Goal: Task Accomplishment & Management: Complete application form

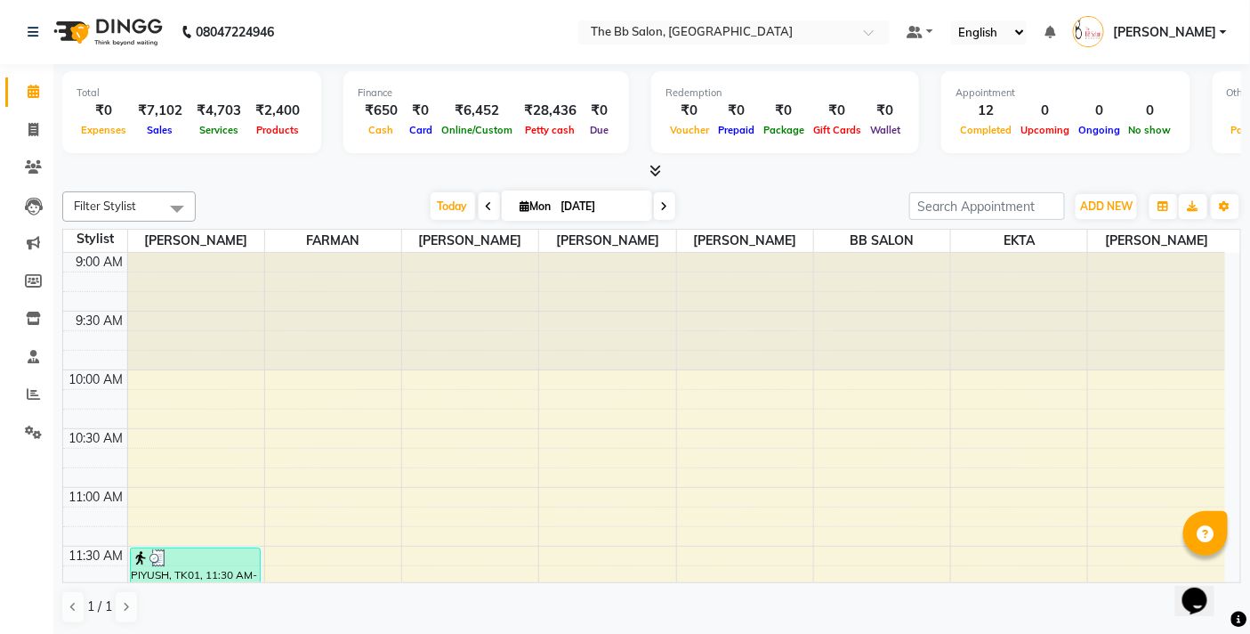
scroll to position [593, 0]
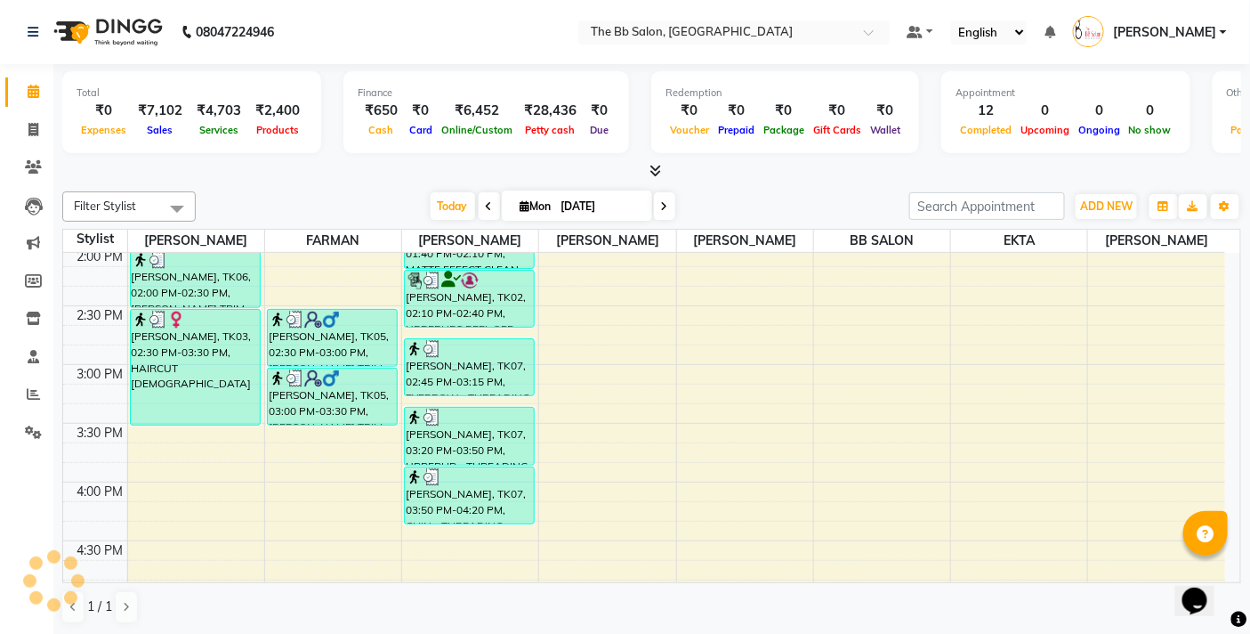
click at [657, 167] on icon at bounding box center [656, 170] width 12 height 13
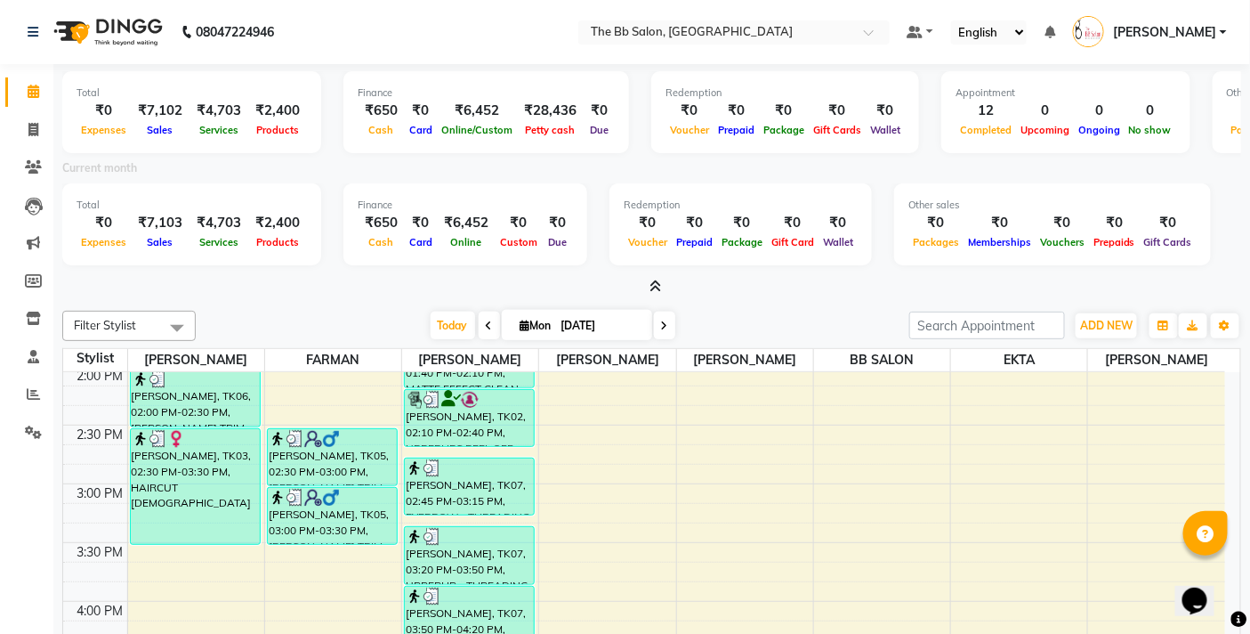
click at [653, 289] on icon at bounding box center [656, 285] width 12 height 13
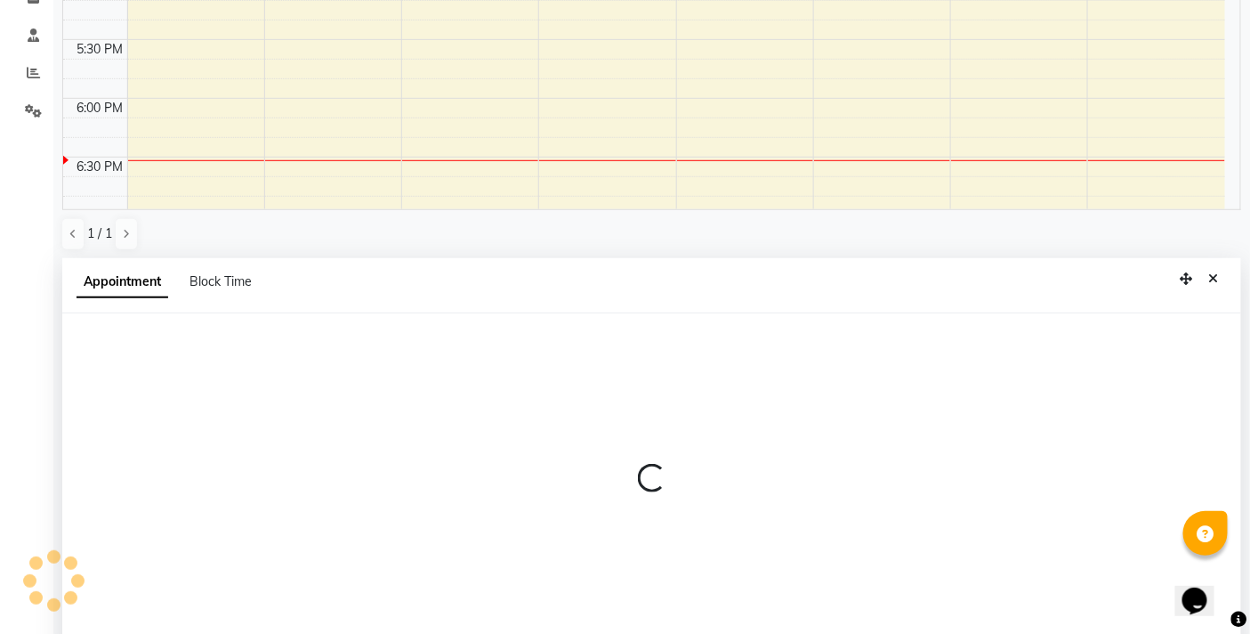
scroll to position [349, 0]
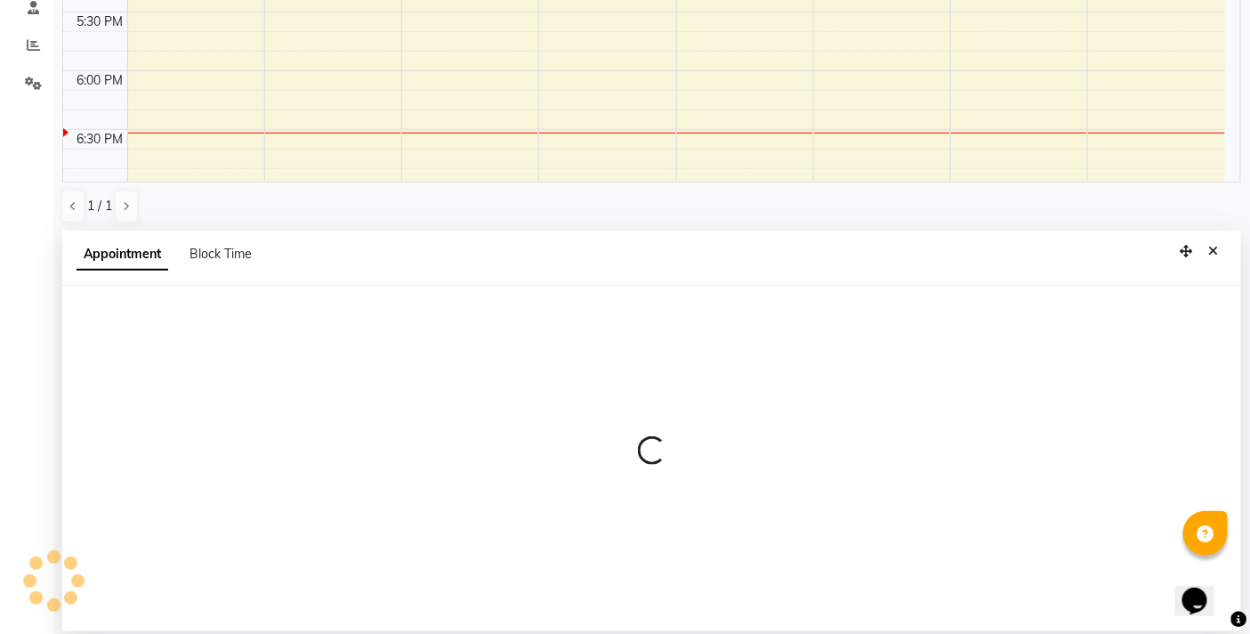
select select "83521"
select select "tentative"
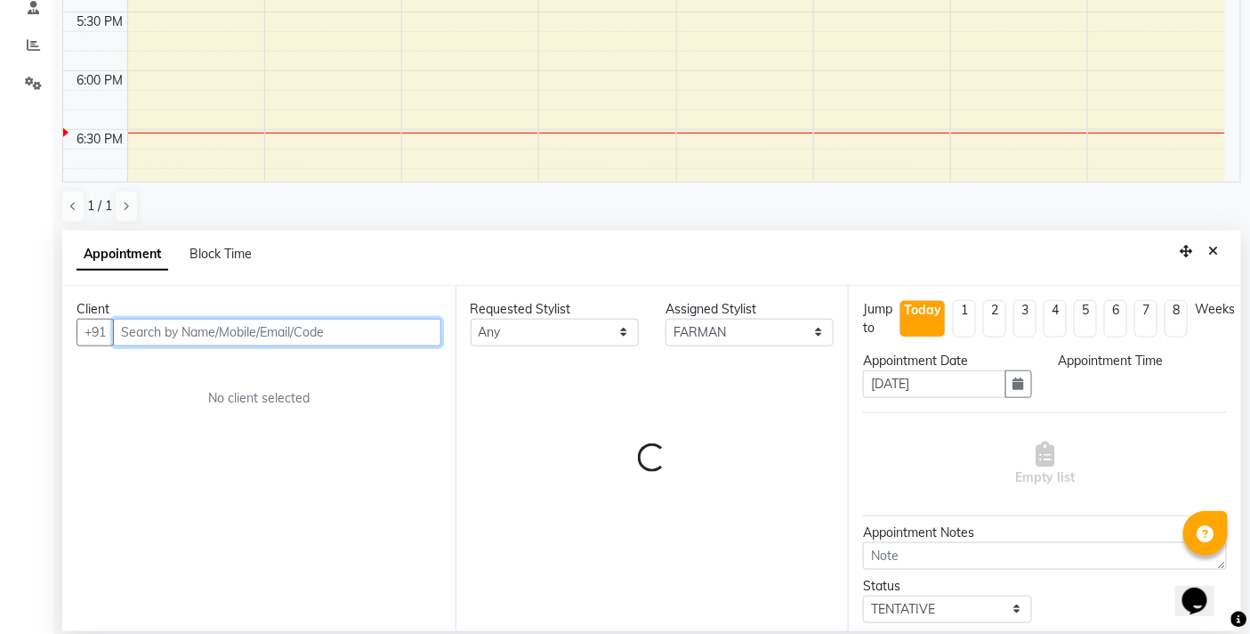
select select "1050"
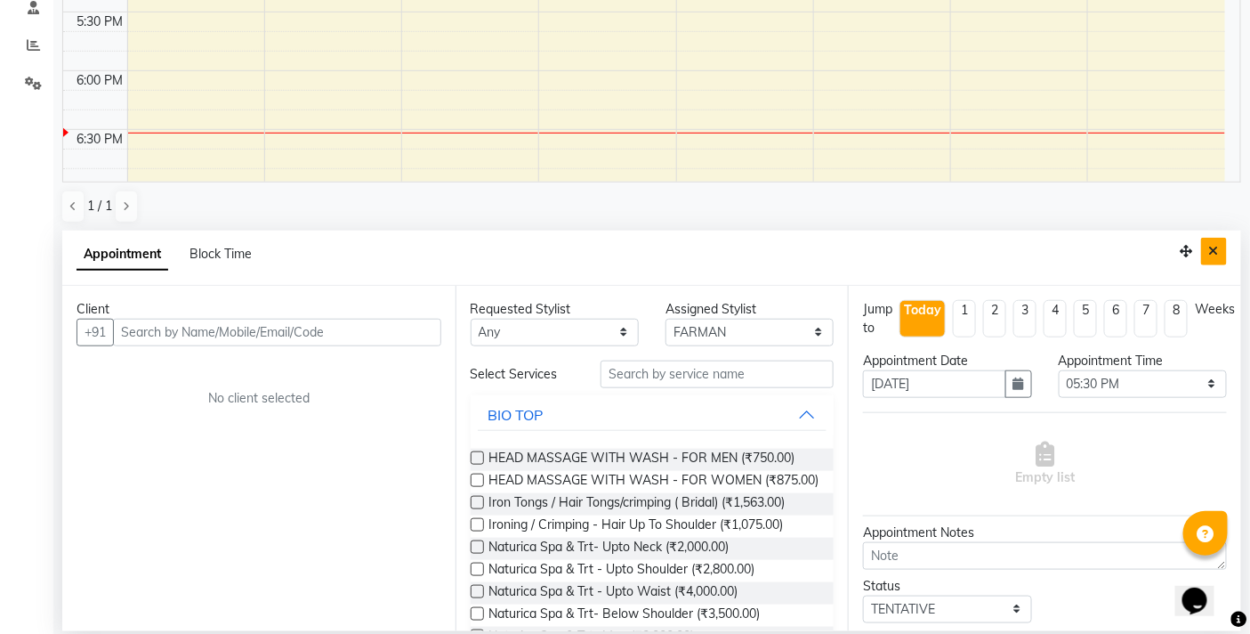
click at [1221, 254] on button "Close" at bounding box center [1215, 252] width 26 height 28
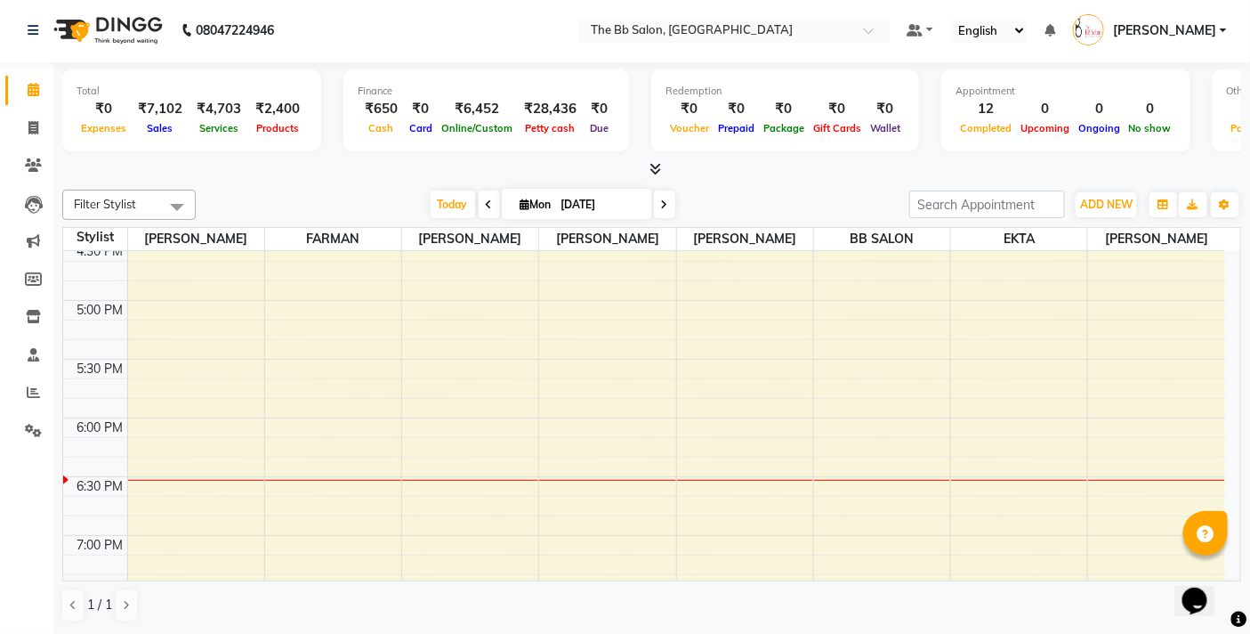
scroll to position [1, 0]
select select "83521"
select select "tentative"
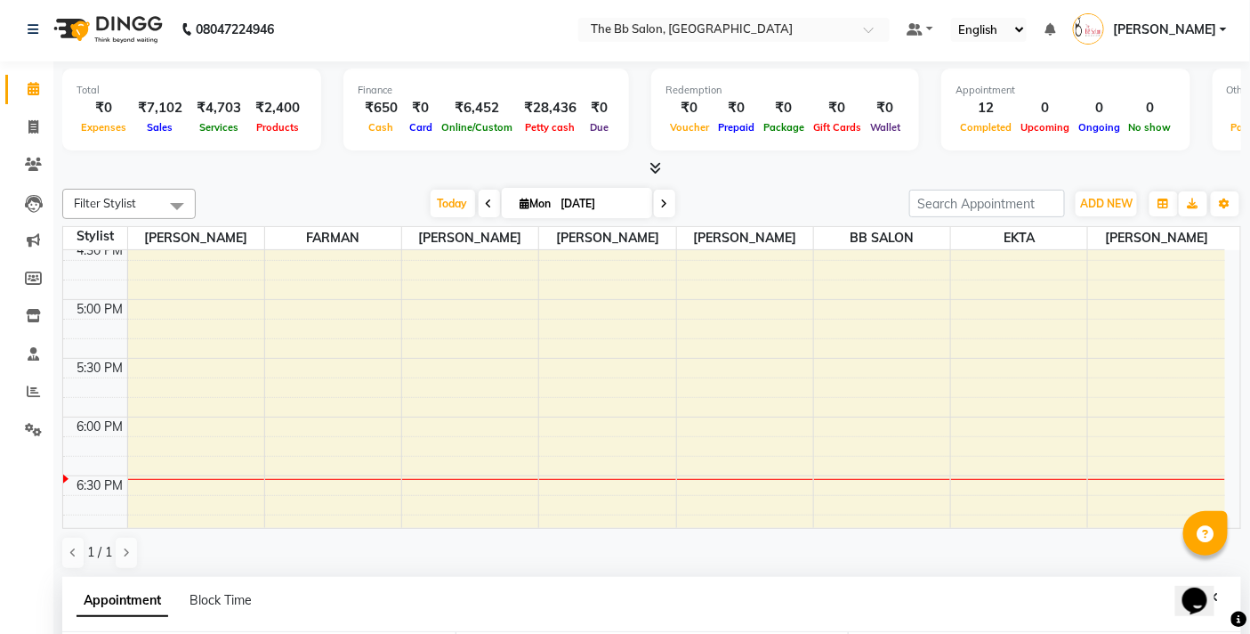
scroll to position [349, 0]
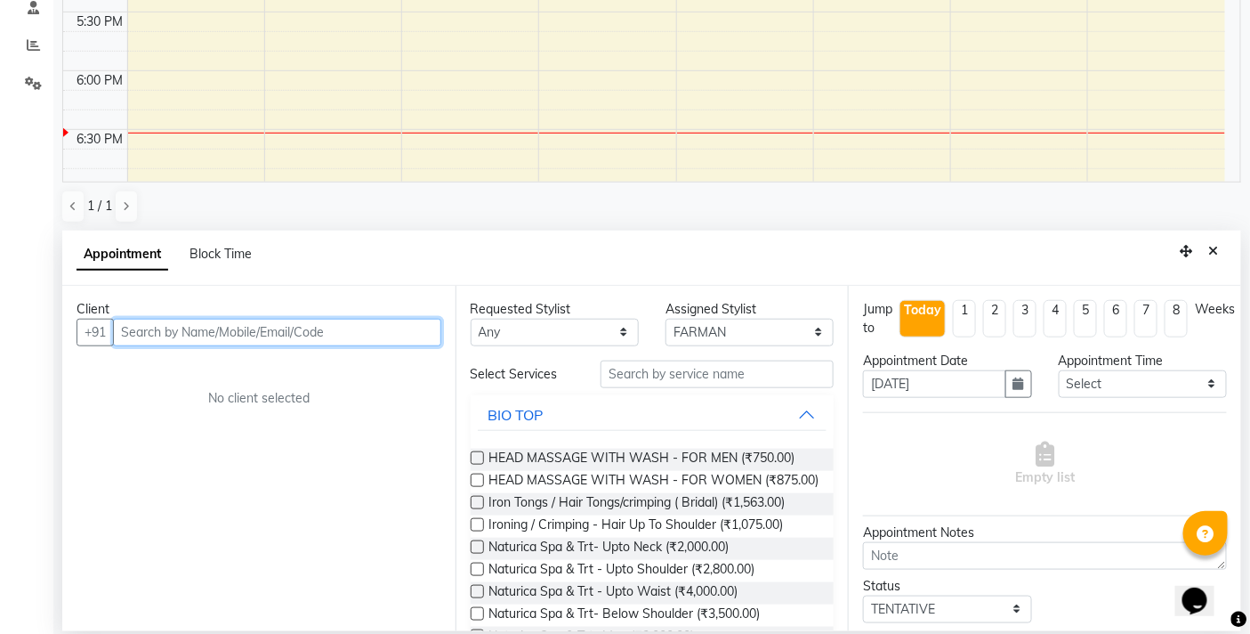
click at [345, 333] on input "text" at bounding box center [277, 333] width 328 height 28
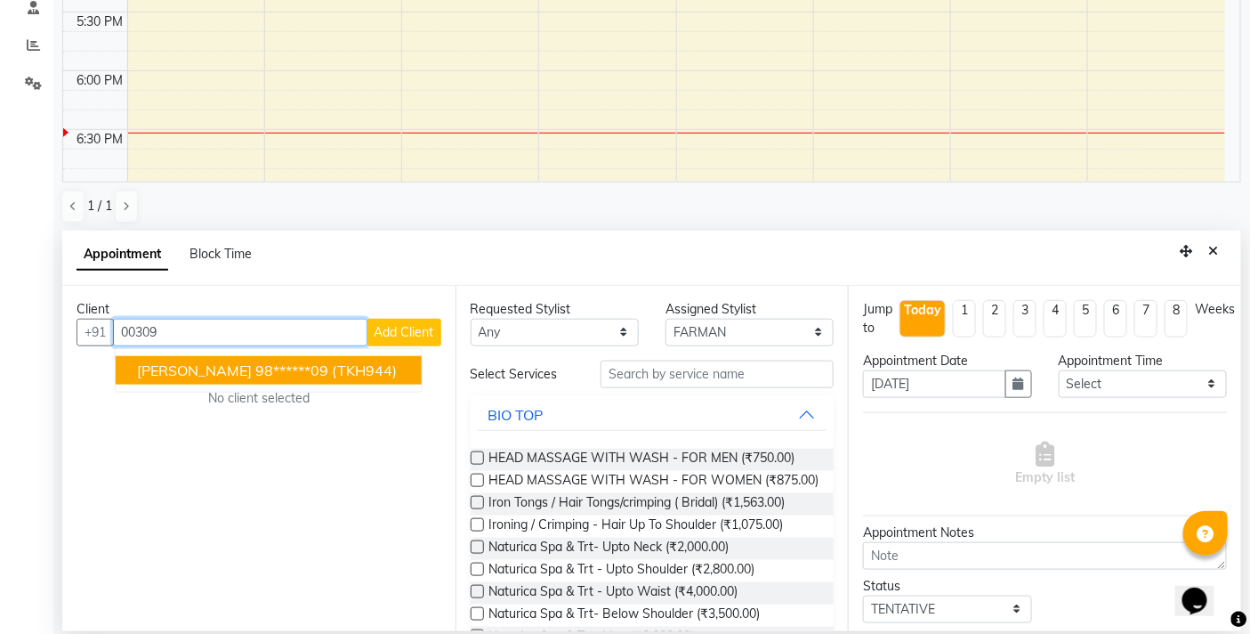
click at [349, 369] on span "(TKH944)" at bounding box center [364, 370] width 65 height 18
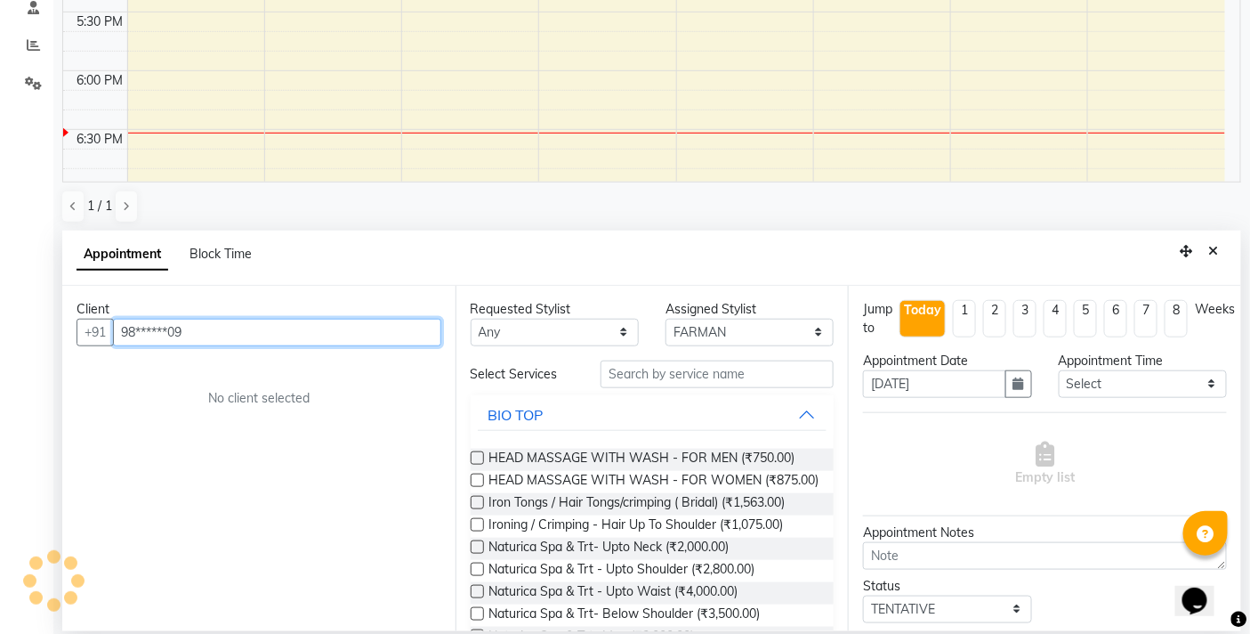
type input "98******09"
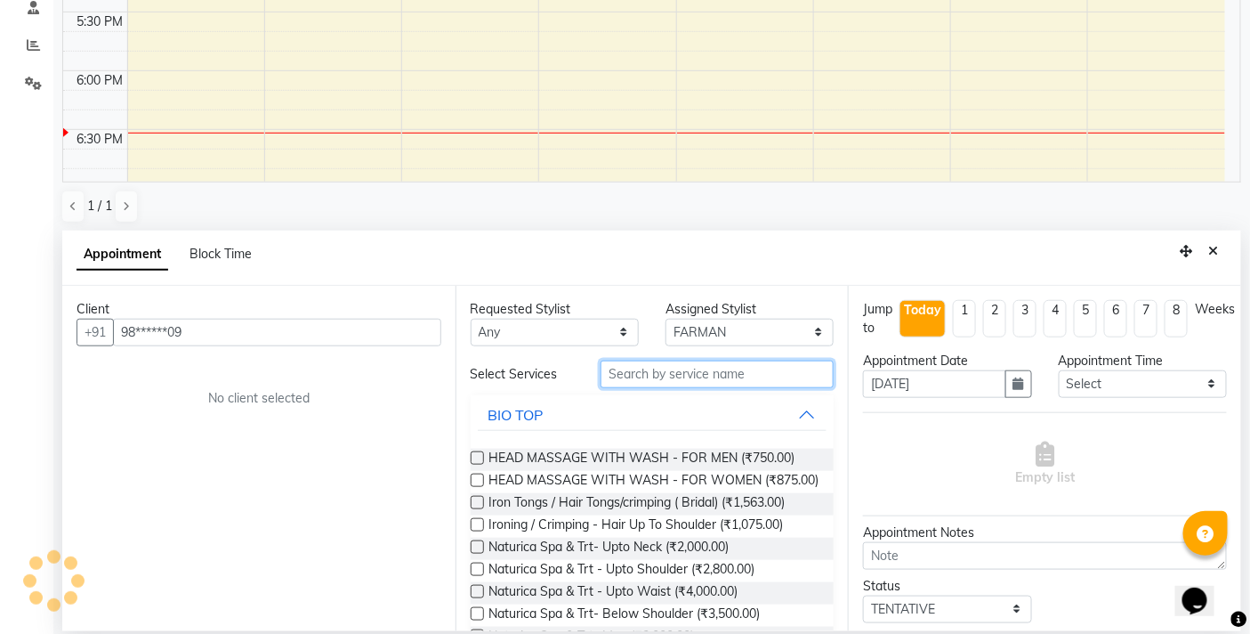
click at [687, 376] on input "text" at bounding box center [717, 374] width 233 height 28
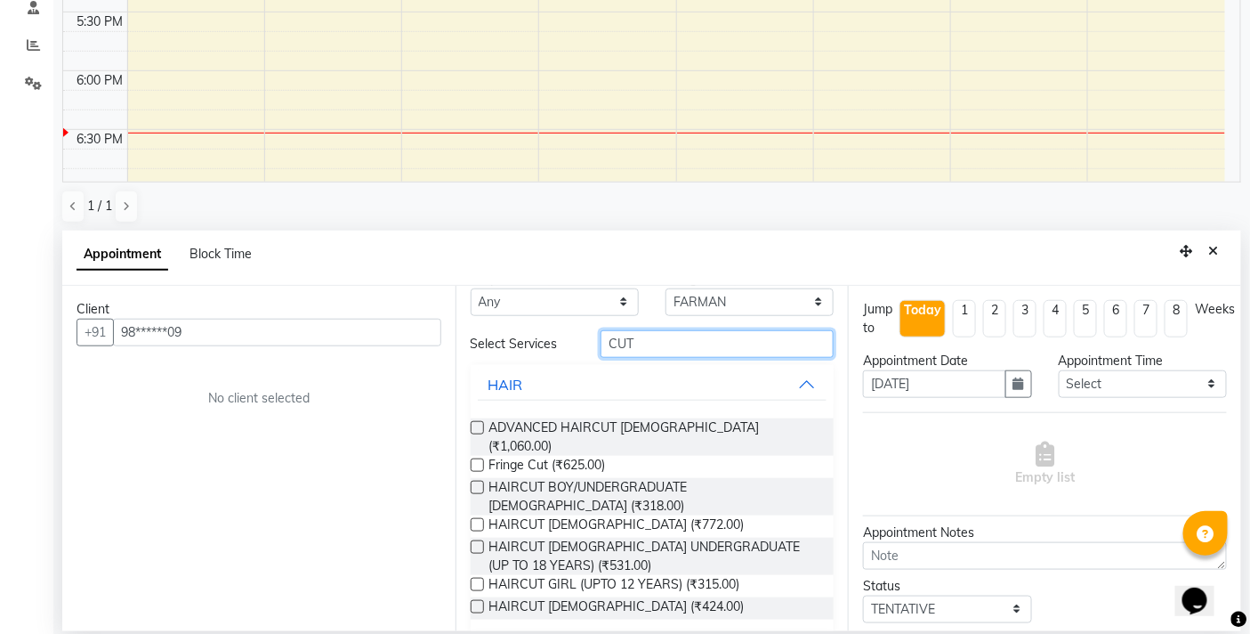
scroll to position [55, 0]
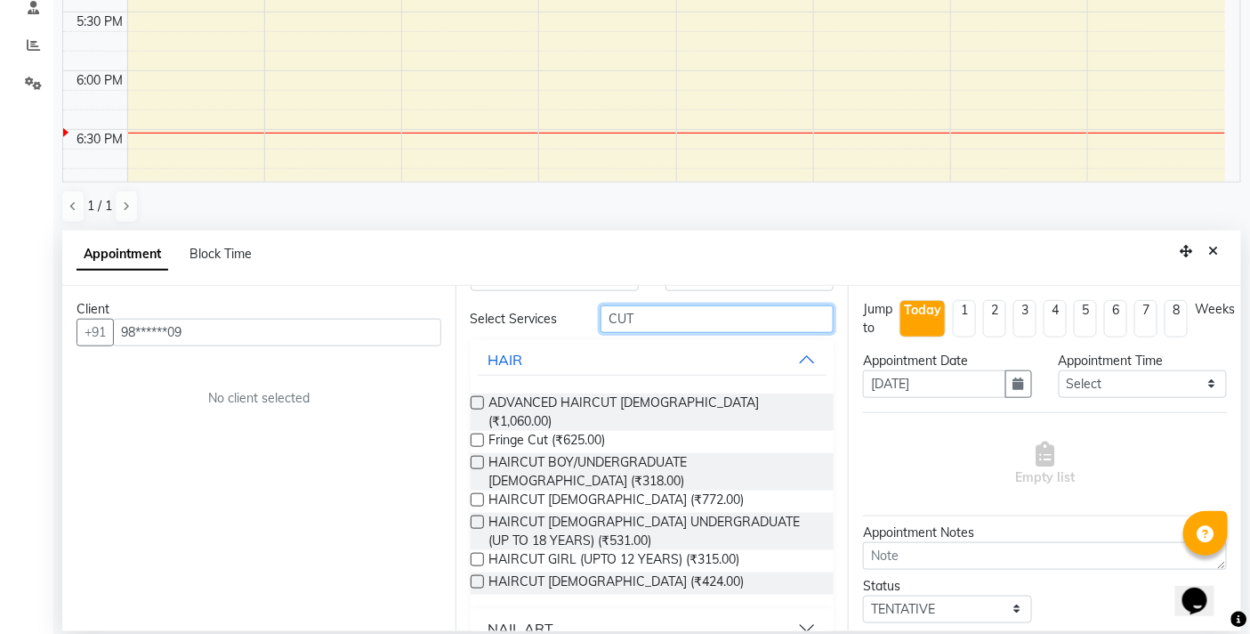
type input "CUT"
click at [473, 575] on label at bounding box center [477, 581] width 13 height 13
click at [473, 578] on input "checkbox" at bounding box center [477, 584] width 12 height 12
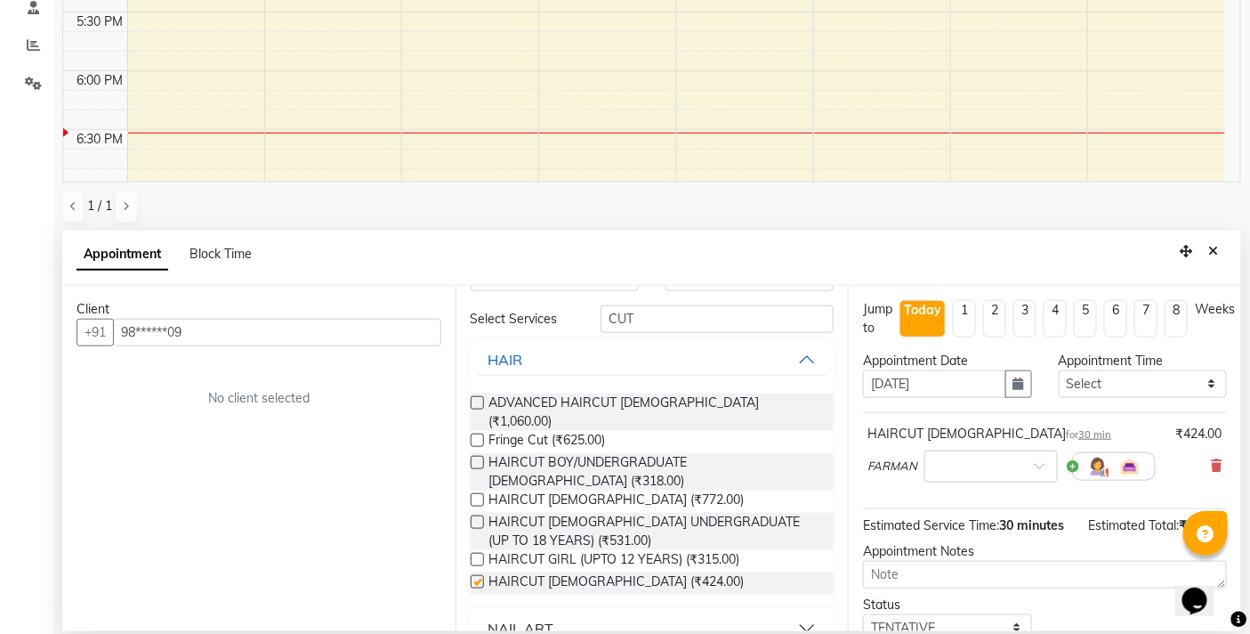
checkbox input "false"
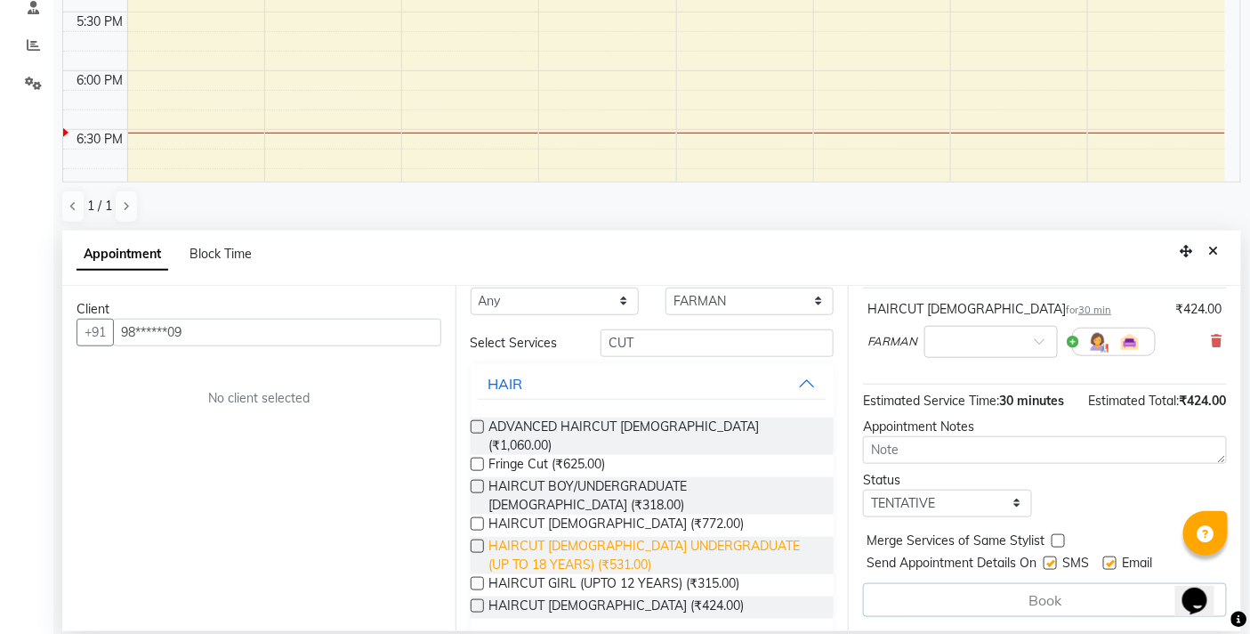
scroll to position [0, 0]
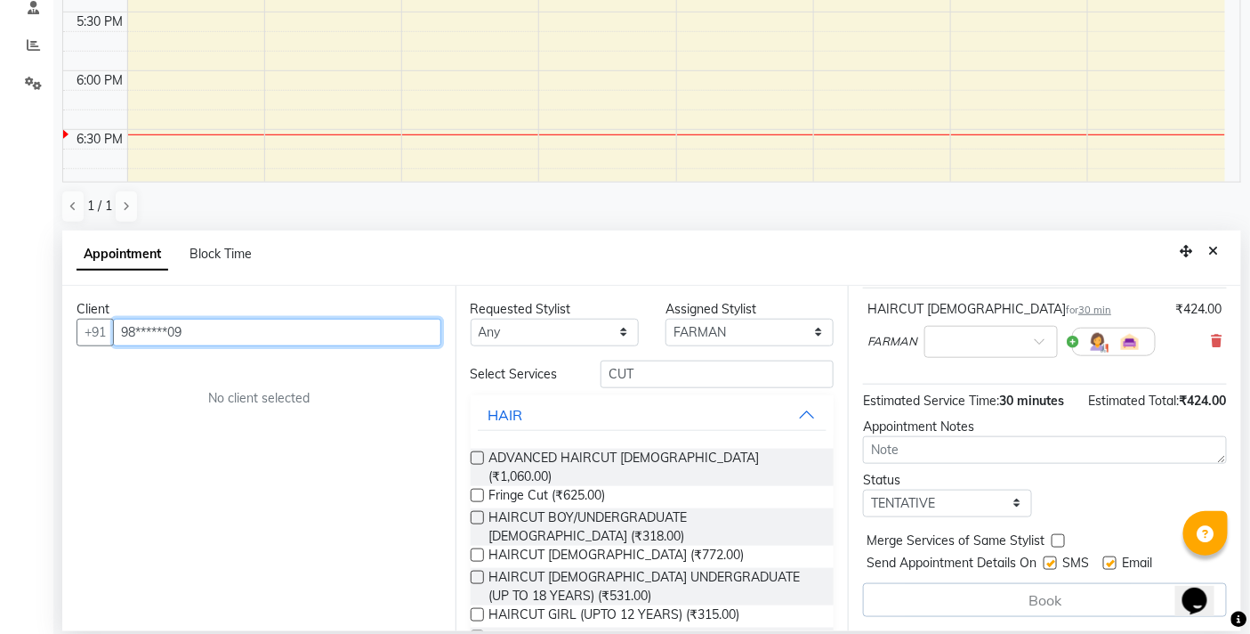
click at [335, 327] on input "98******09" at bounding box center [277, 333] width 328 height 28
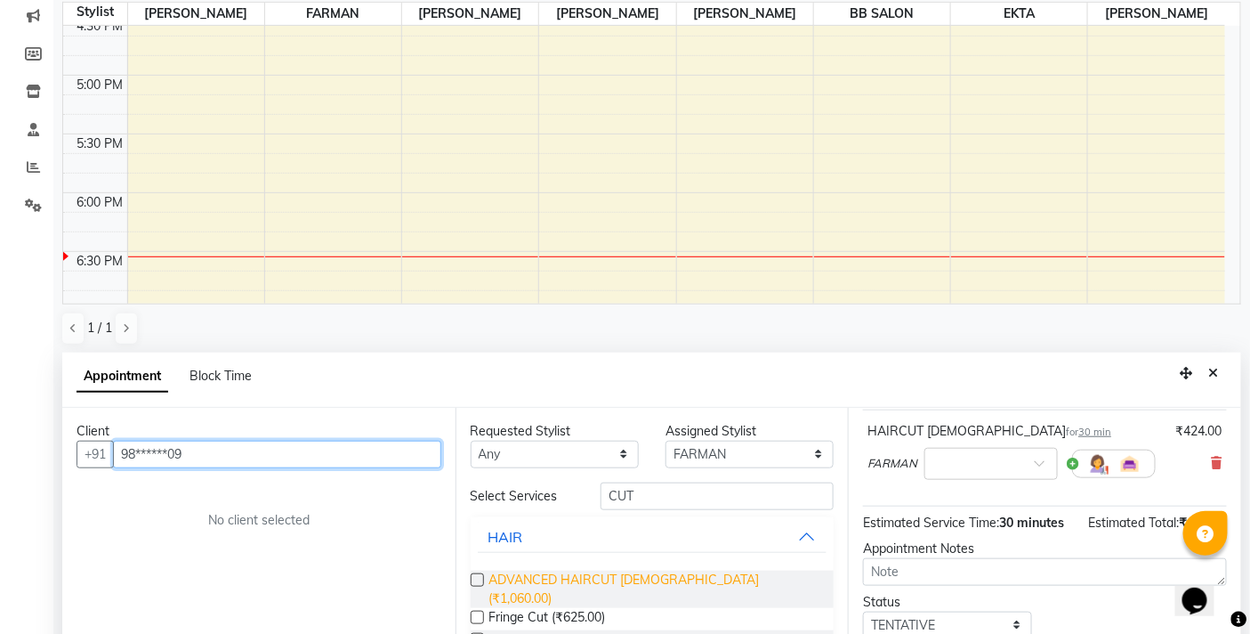
scroll to position [349, 0]
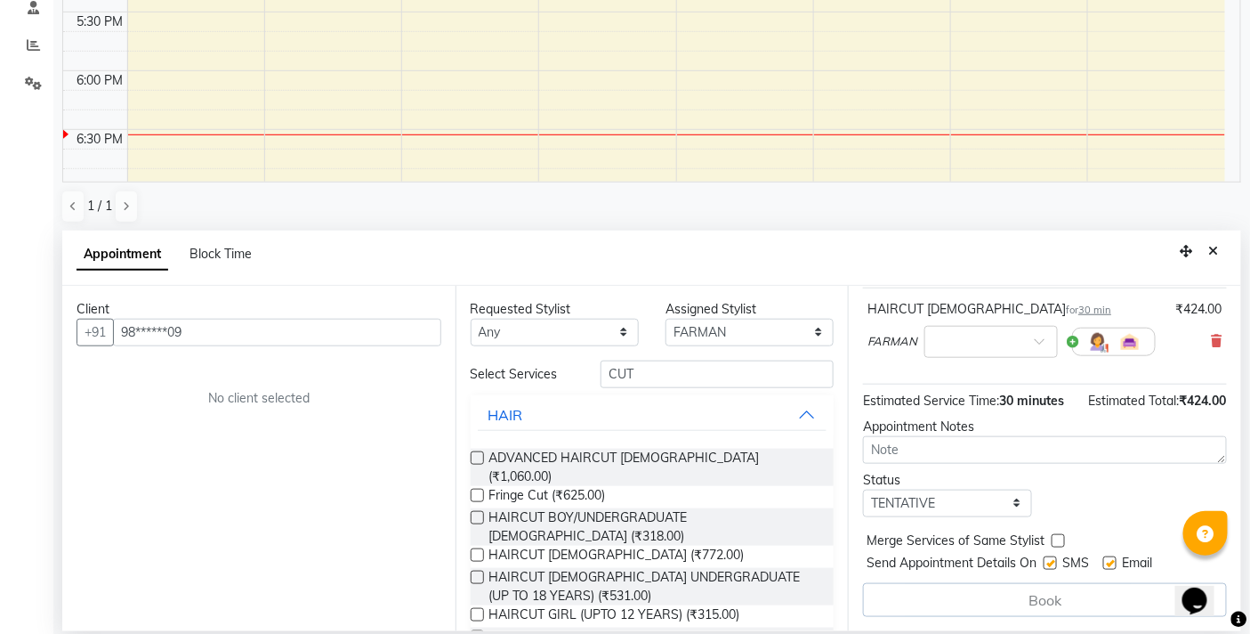
click at [1024, 594] on div "Book" at bounding box center [1045, 600] width 364 height 34
click at [645, 368] on input "CUT" at bounding box center [717, 374] width 233 height 28
click at [617, 324] on select "Any BB SALON [PERSON_NAME] [PERSON_NAME] [PERSON_NAME] [PERSON_NAME] [PERSON_NA…" at bounding box center [555, 333] width 168 height 28
select select "83521"
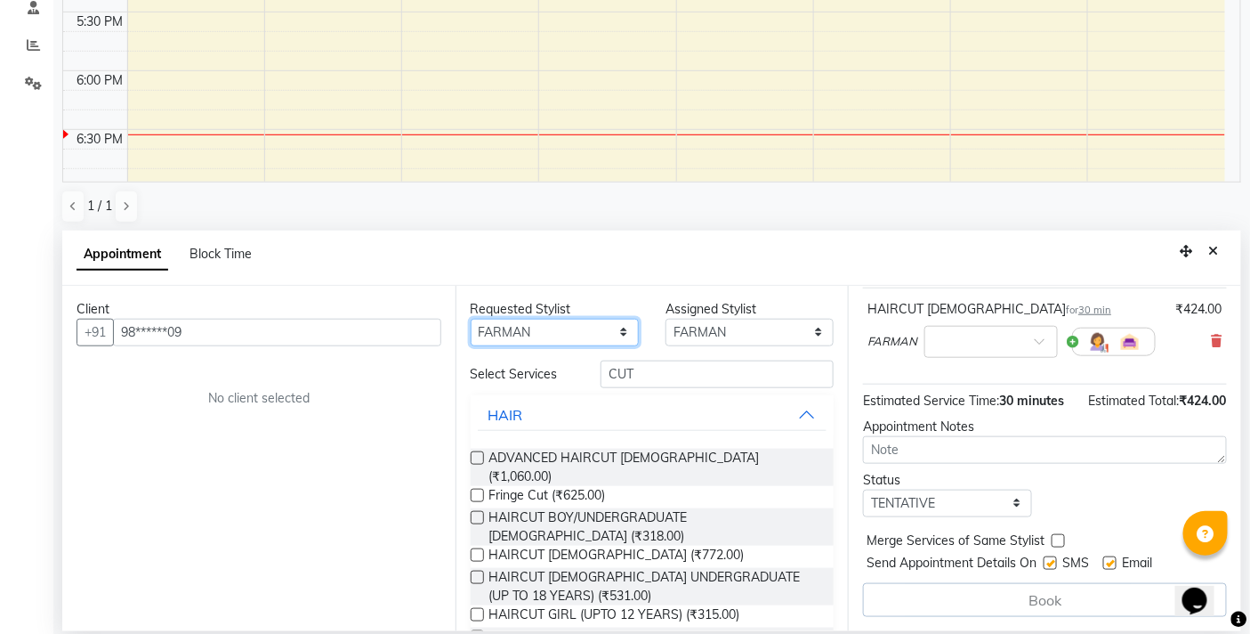
click at [471, 319] on select "Any BB SALON [PERSON_NAME] [PERSON_NAME] [PERSON_NAME] [PERSON_NAME] [PERSON_NA…" at bounding box center [555, 333] width 168 height 28
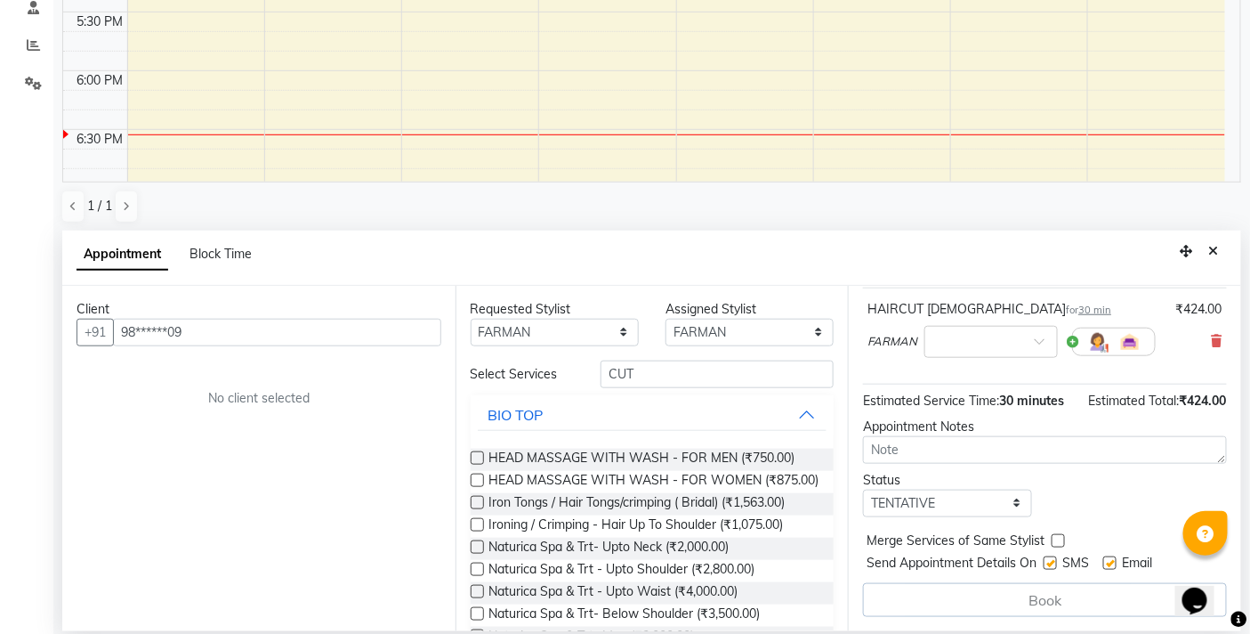
click at [259, 405] on div "No client selected" at bounding box center [258, 398] width 279 height 19
click at [264, 376] on div "Client +91 98******09 No client selected" at bounding box center [258, 458] width 393 height 345
click at [269, 376] on div "Client +91 98******09 No client selected" at bounding box center [258, 458] width 393 height 345
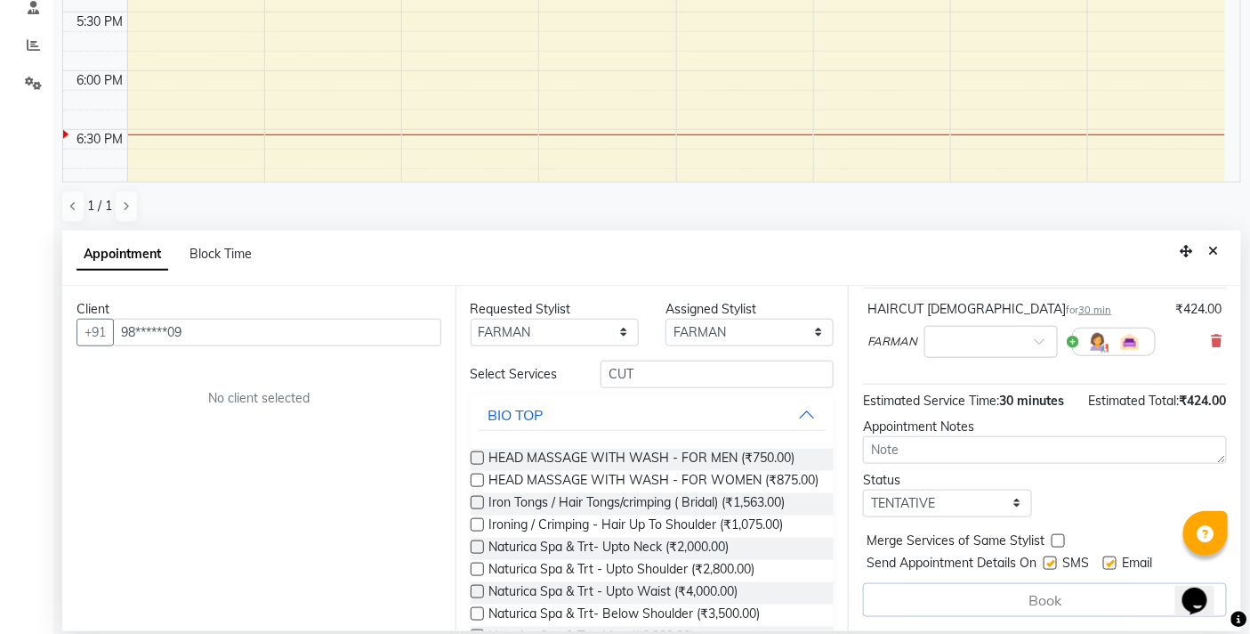
click at [324, 385] on div "Client +91 98******09 No client selected" at bounding box center [258, 458] width 393 height 345
drag, startPoint x: 327, startPoint y: 387, endPoint x: 390, endPoint y: 389, distance: 63.2
click at [327, 389] on div "No client selected" at bounding box center [258, 398] width 279 height 19
click at [1219, 247] on icon "Close" at bounding box center [1215, 251] width 10 height 12
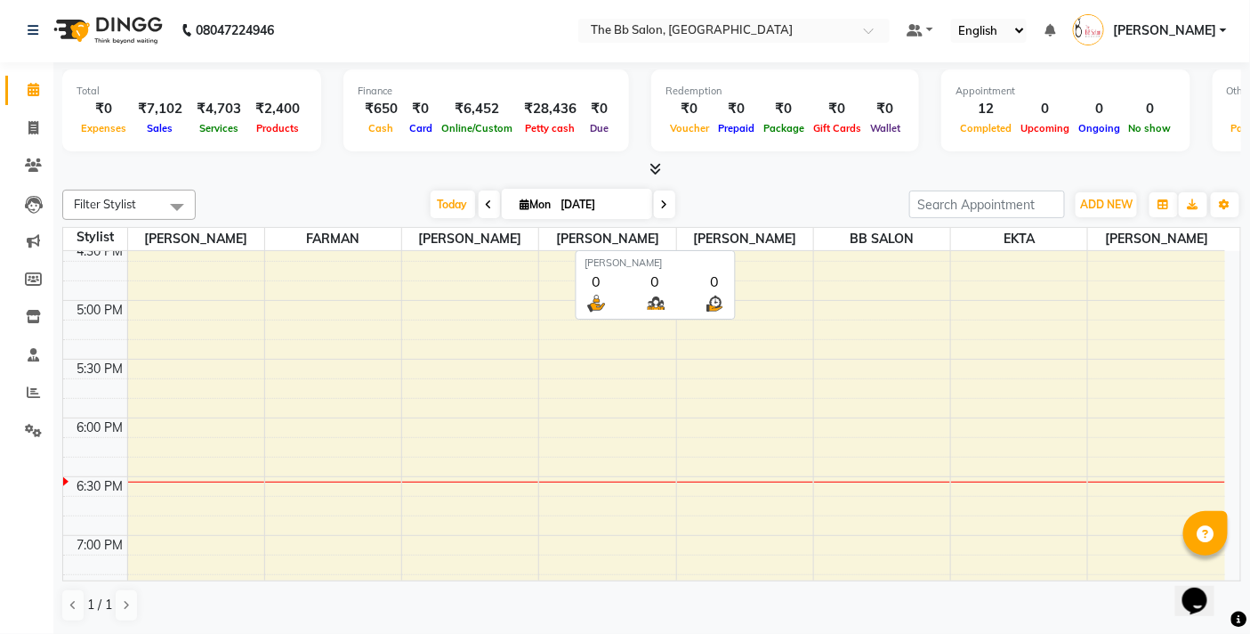
scroll to position [1, 0]
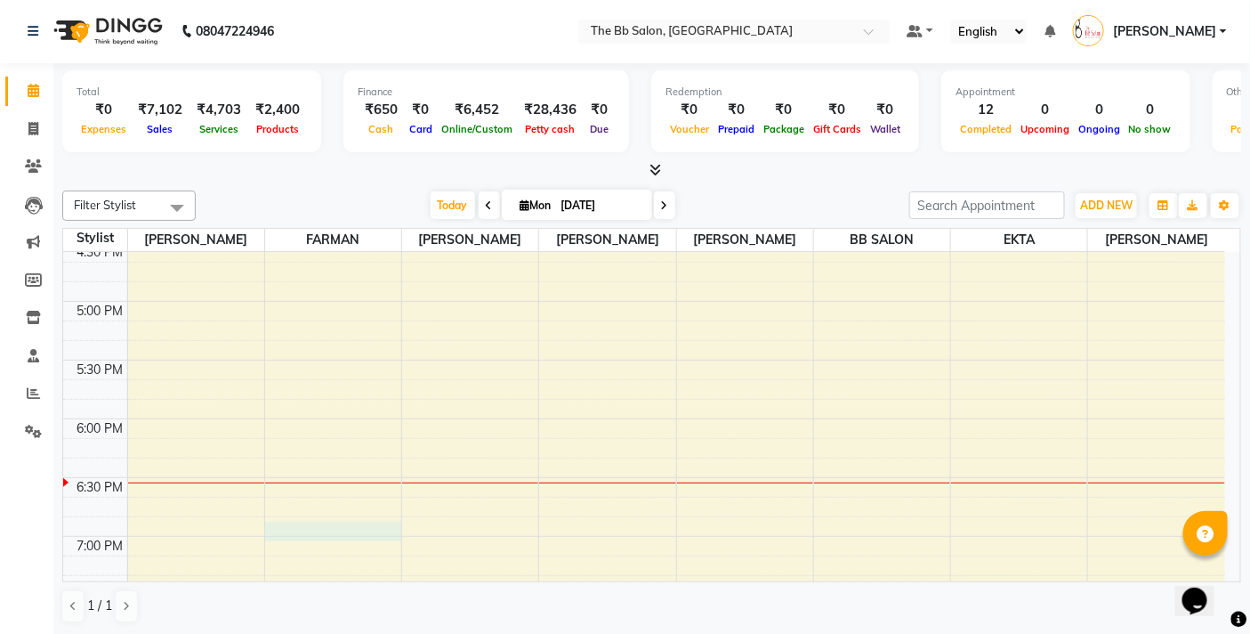
select select "83521"
select select "tentative"
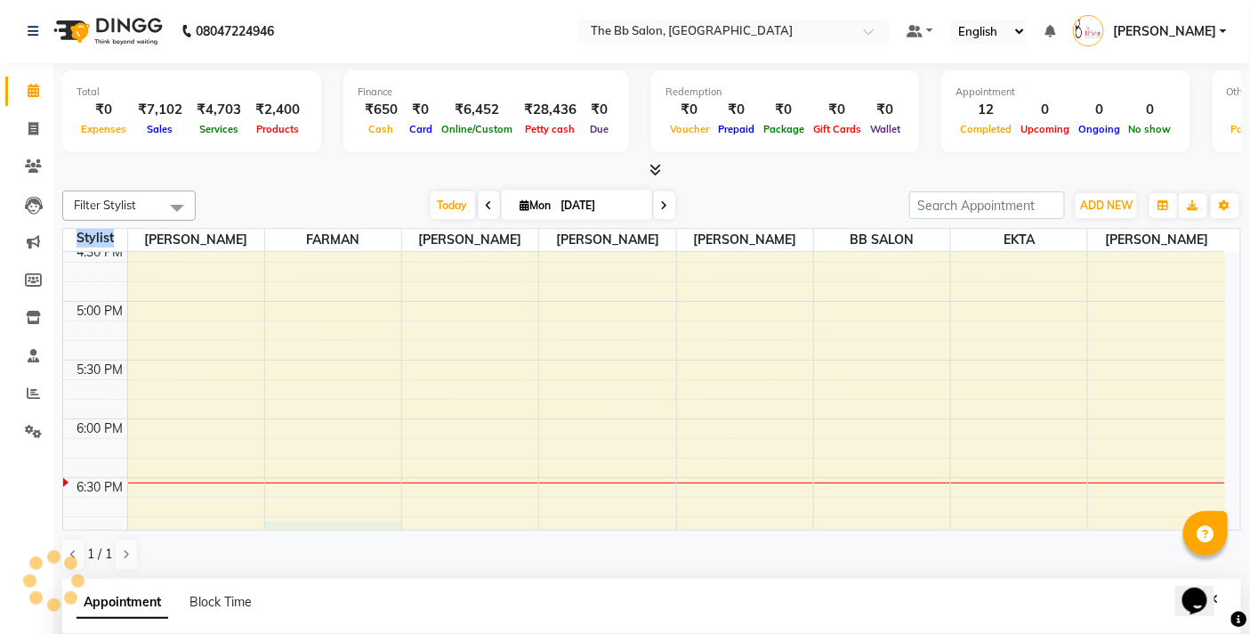
click at [320, 530] on div "Filter Stylist Select All [PERSON_NAME] [PERSON_NAME] [PERSON_NAME] BB SALON [P…" at bounding box center [651, 380] width 1179 height 395
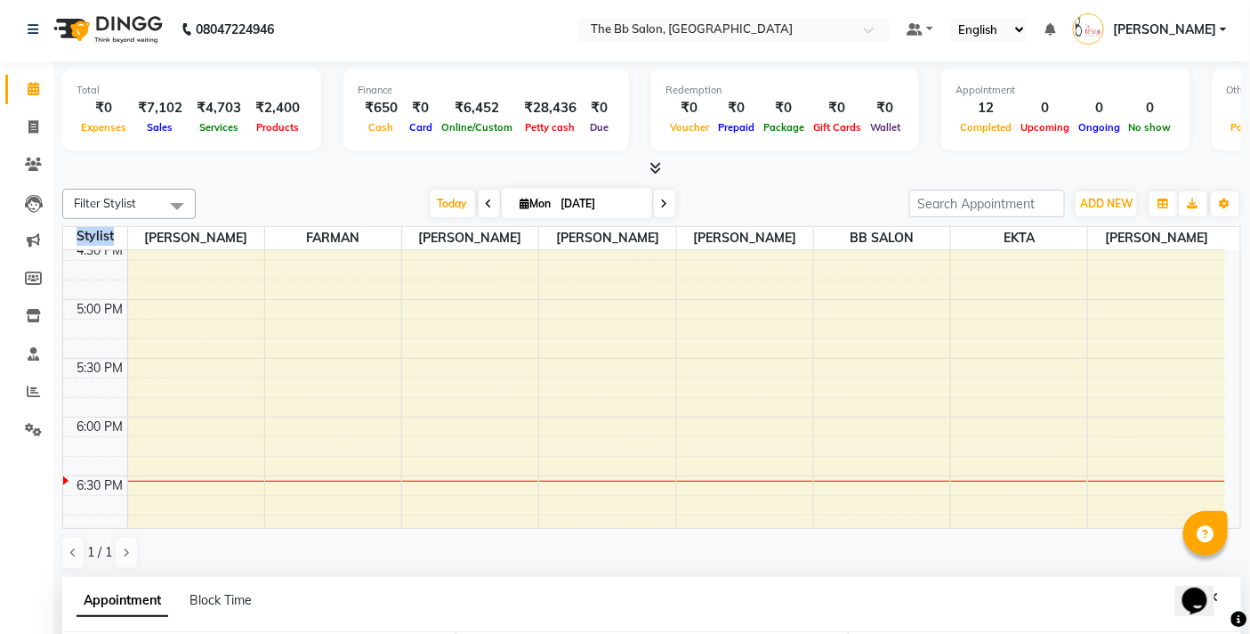
scroll to position [349, 0]
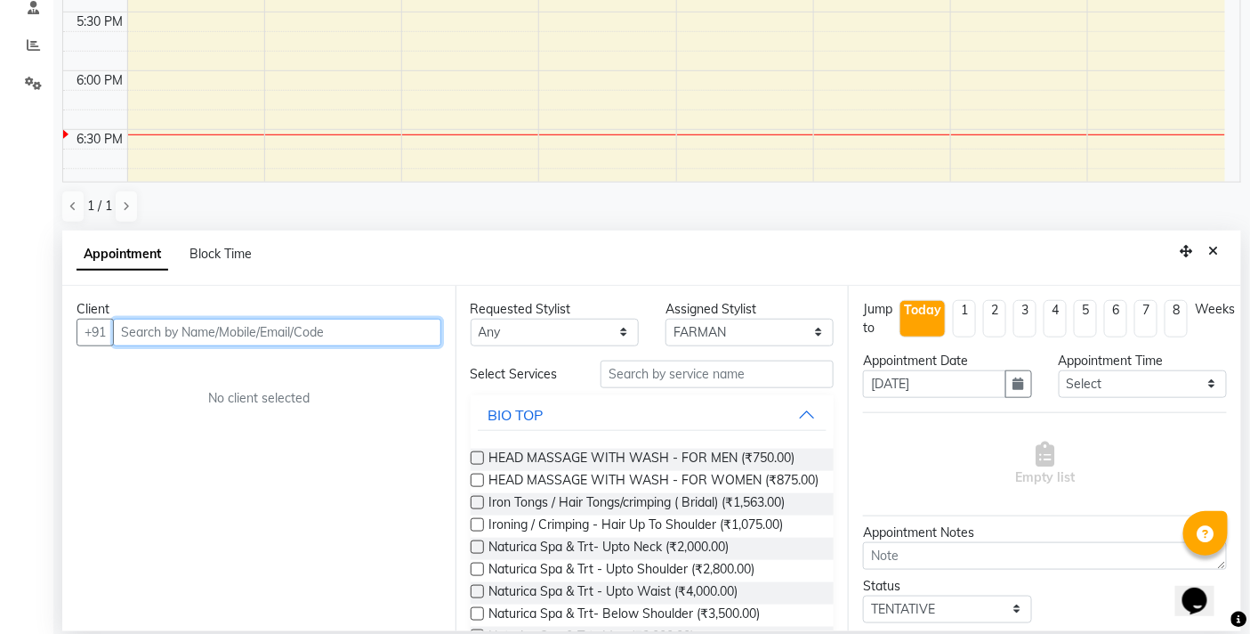
click at [296, 329] on input "text" at bounding box center [277, 333] width 328 height 28
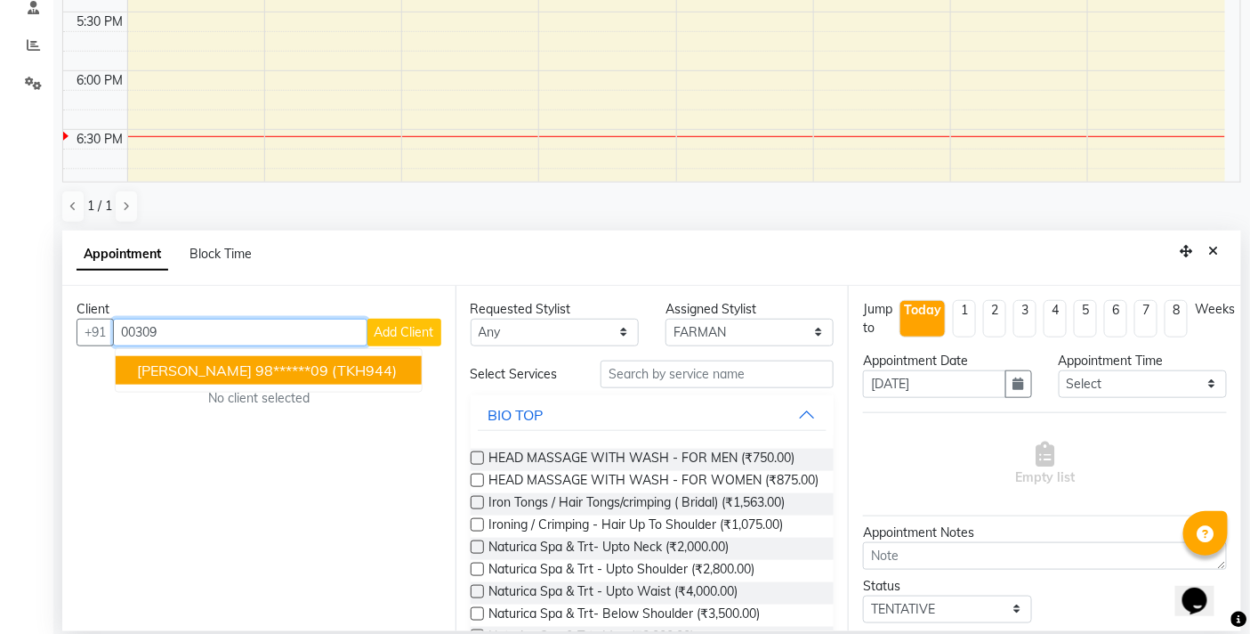
click at [332, 366] on span "(TKH944)" at bounding box center [364, 370] width 65 height 18
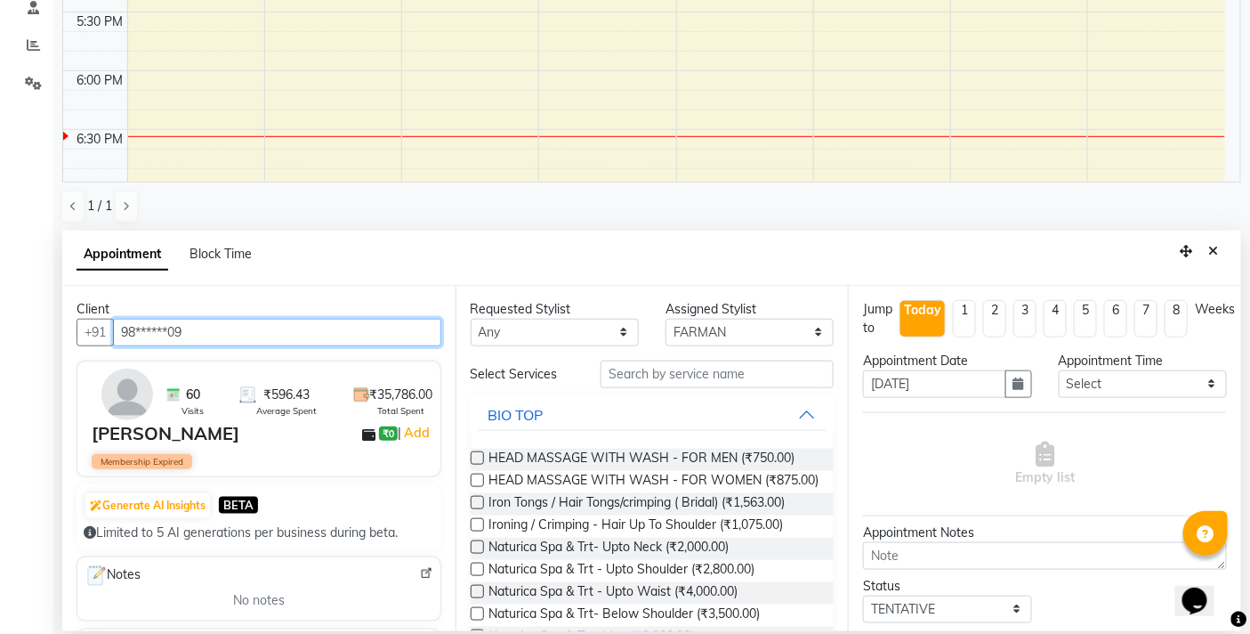
type input "98******09"
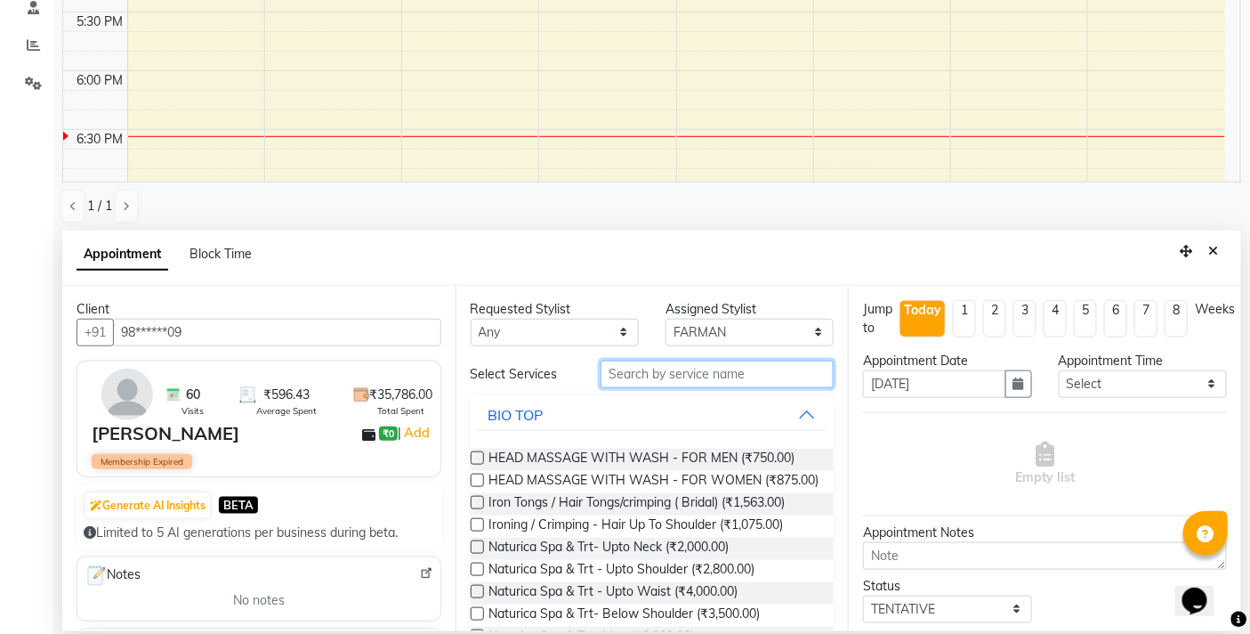
click at [724, 370] on input "text" at bounding box center [717, 374] width 233 height 28
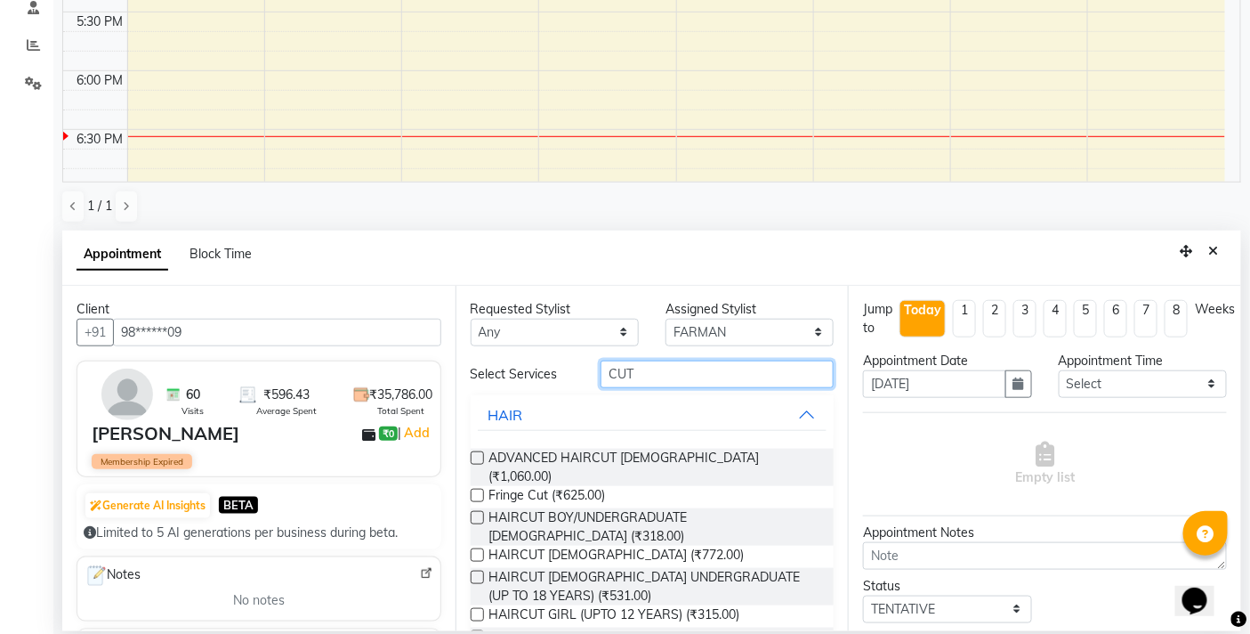
type input "CUT"
click at [473, 630] on label at bounding box center [477, 636] width 13 height 13
click at [473, 633] on input "checkbox" at bounding box center [477, 639] width 12 height 12
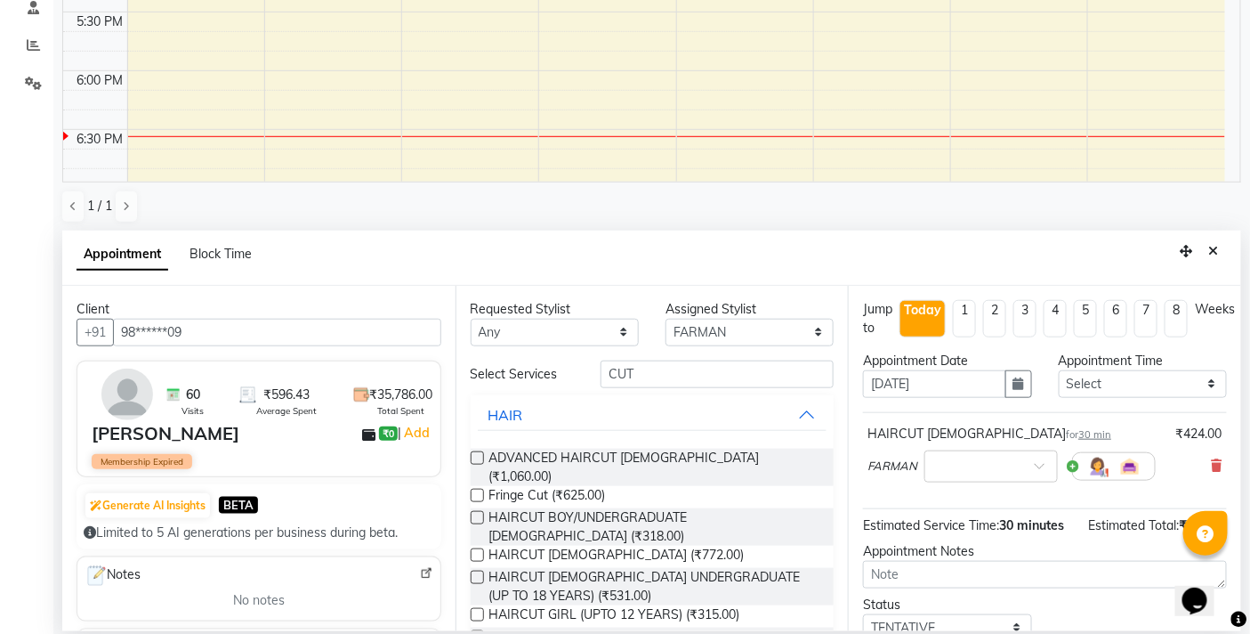
checkbox input "false"
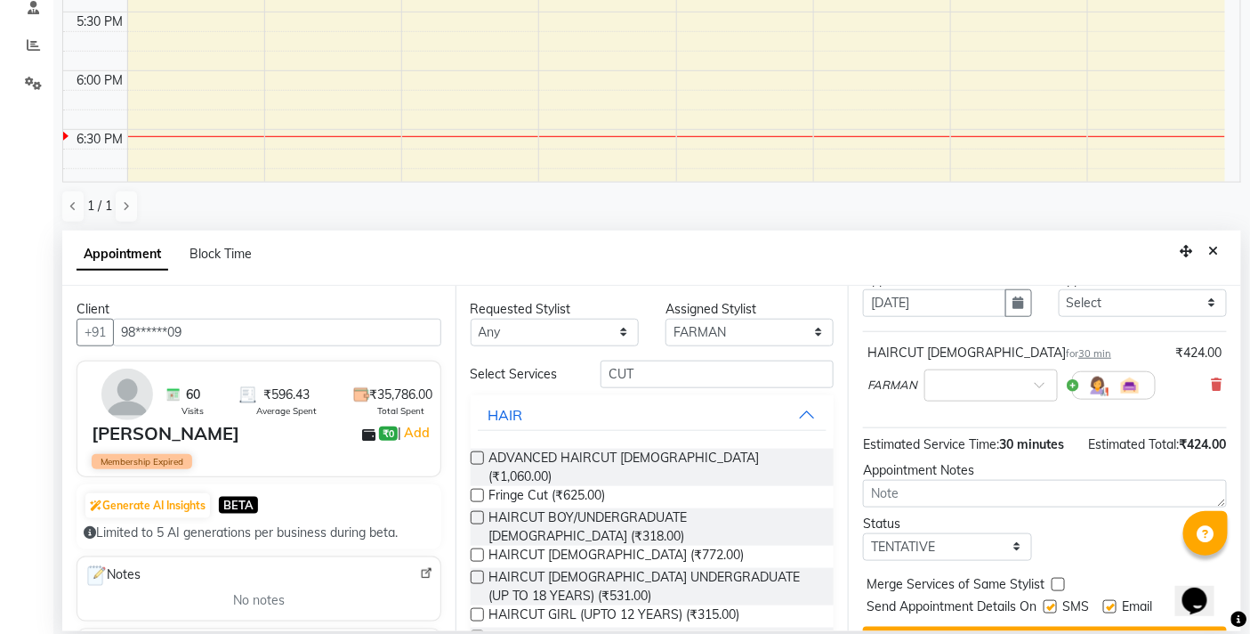
scroll to position [141, 0]
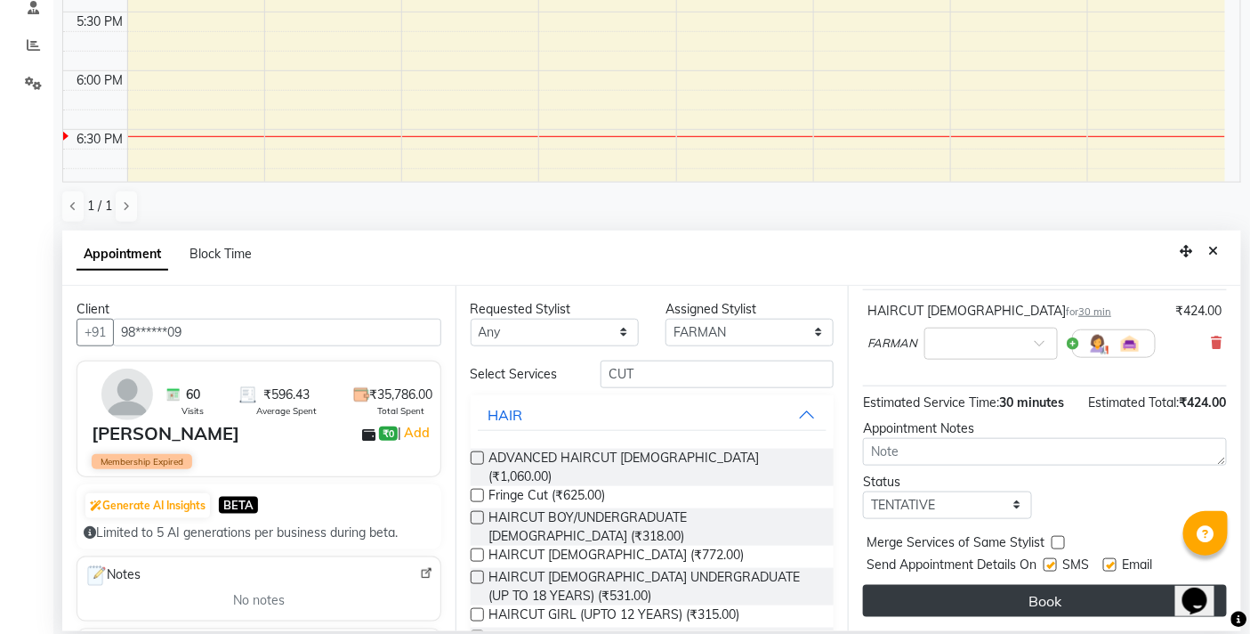
click at [976, 596] on button "Book" at bounding box center [1045, 601] width 364 height 32
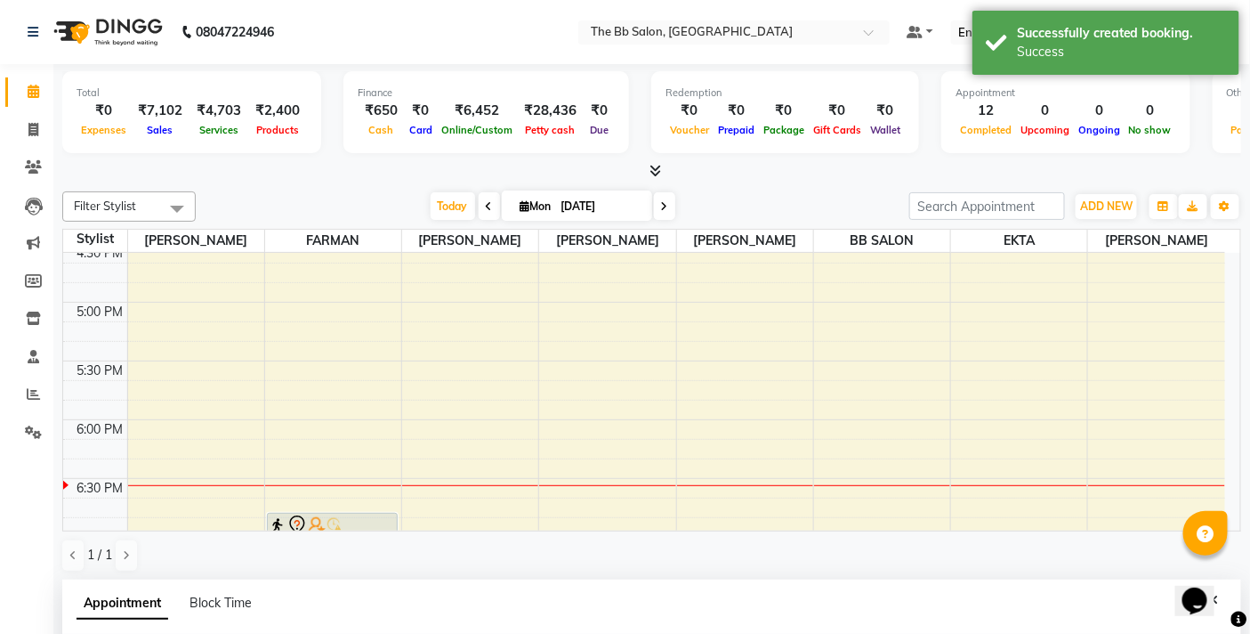
scroll to position [296, 0]
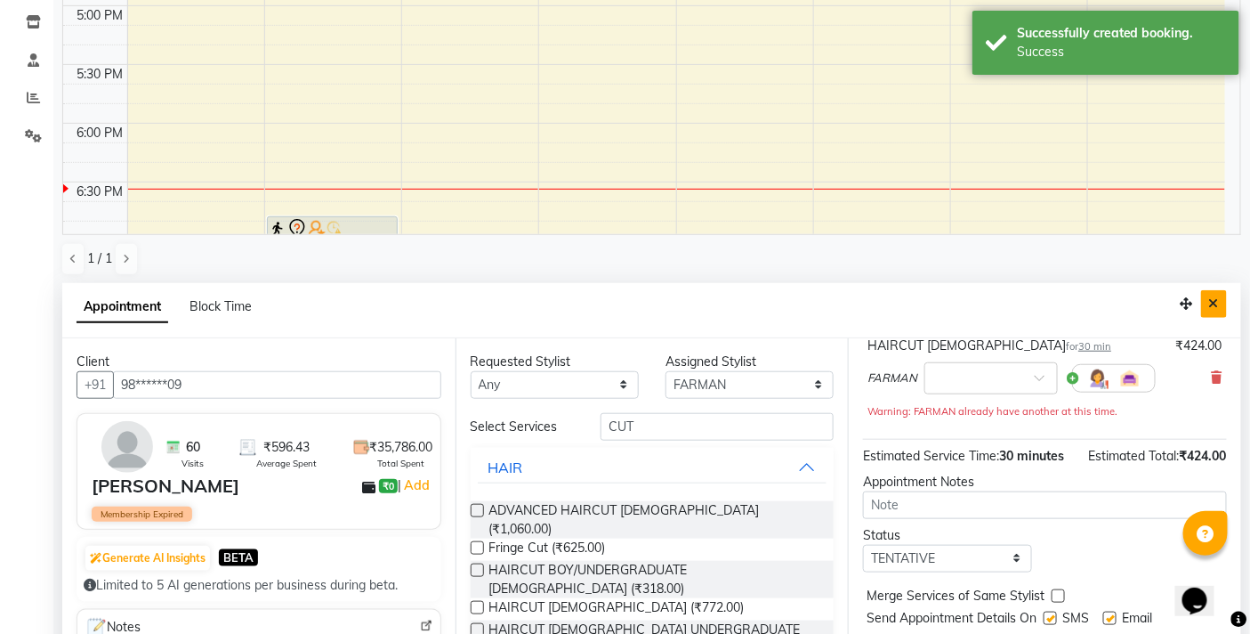
click at [1217, 301] on icon "Close" at bounding box center [1215, 303] width 10 height 12
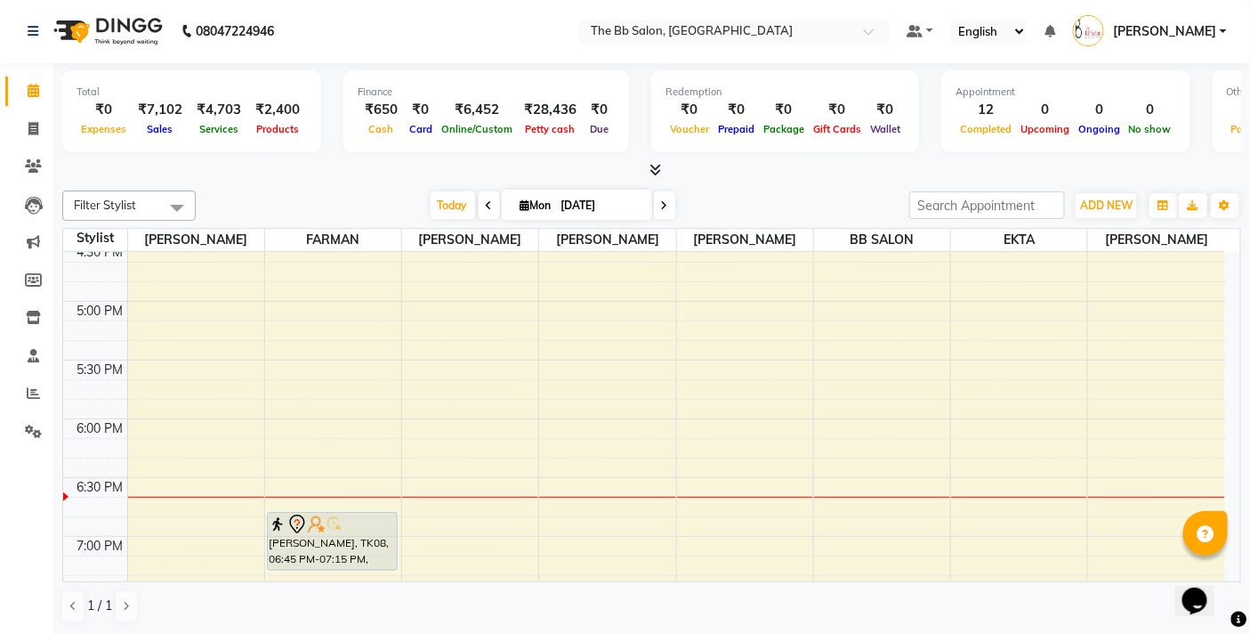
scroll to position [0, 0]
